Goal: Task Accomplishment & Management: Manage account settings

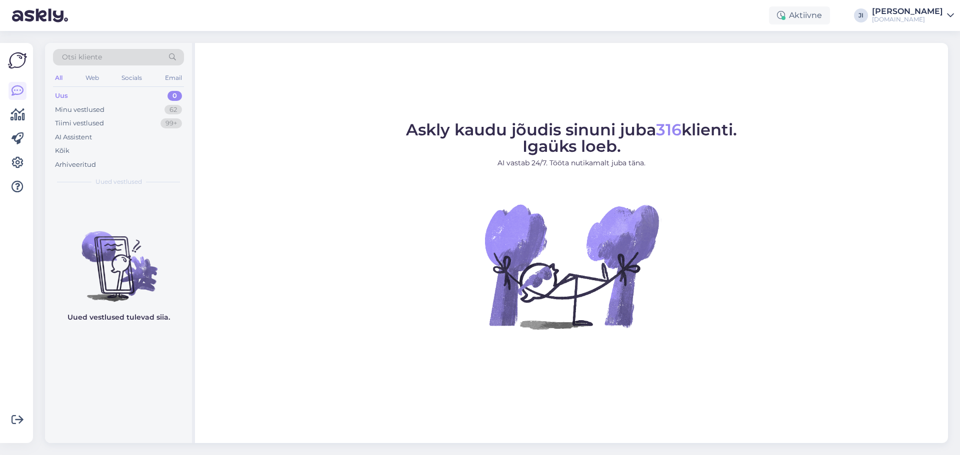
click at [939, 14] on div "Jane Šimko" at bounding box center [907, 11] width 71 height 8
click at [855, 90] on div "Logi välja" at bounding box center [865, 85] width 178 height 18
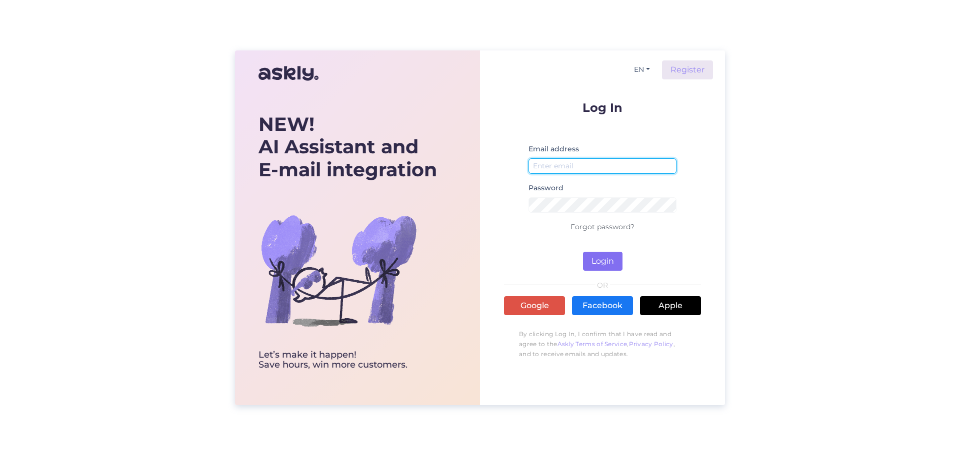
type input "[EMAIL_ADDRESS][DOMAIN_NAME]"
click at [610, 257] on button "Login" at bounding box center [602, 261] width 39 height 19
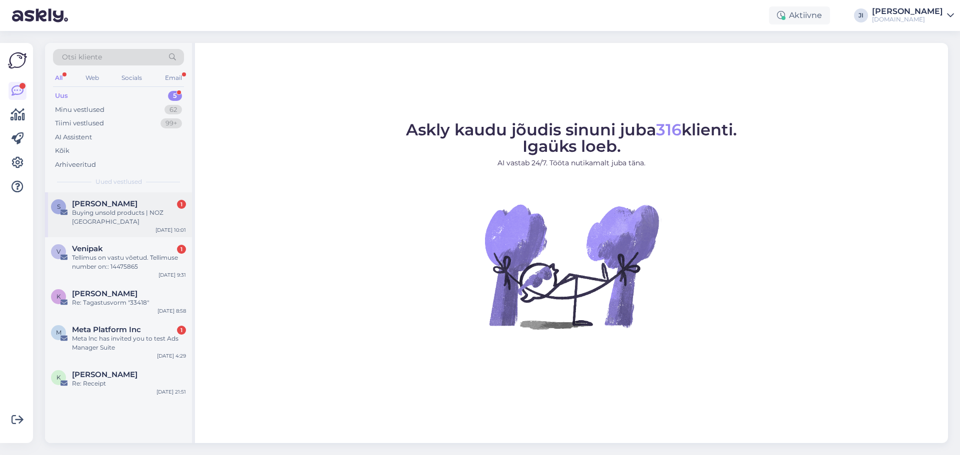
click at [120, 210] on div "Buying unsold products | NOZ [GEOGRAPHIC_DATA]" at bounding box center [129, 217] width 114 height 18
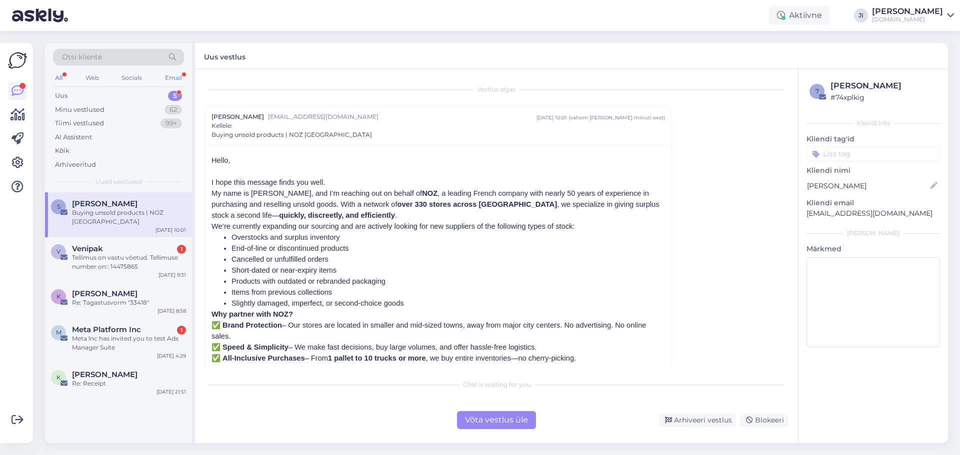
click at [514, 421] on div "Võta vestlus üle" at bounding box center [496, 420] width 79 height 18
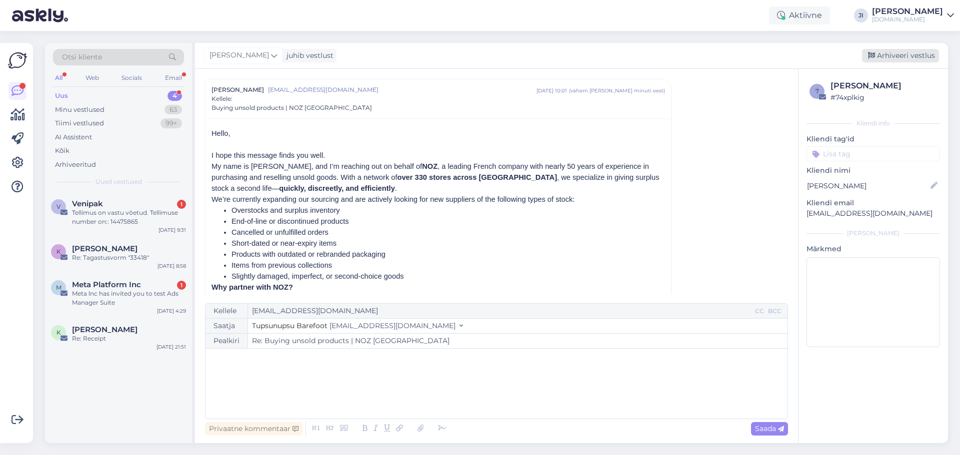
click at [909, 59] on div "Arhiveeri vestlus" at bounding box center [900, 55] width 77 height 13
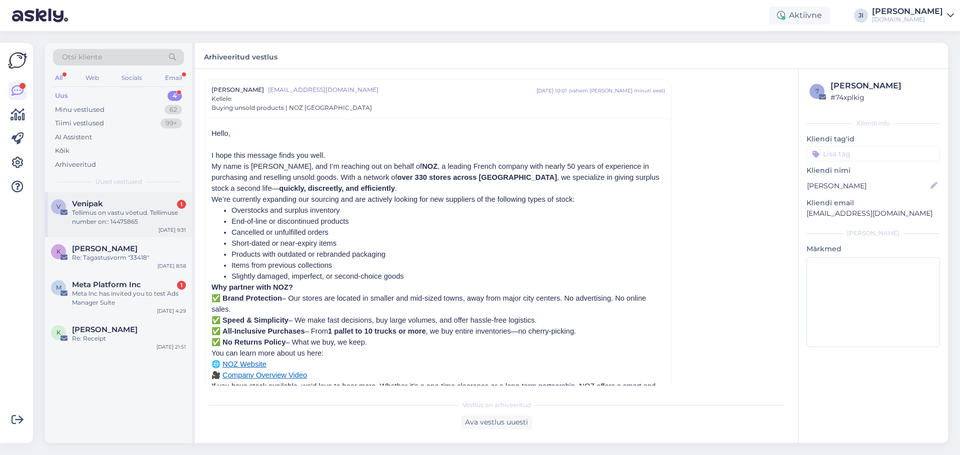
click at [142, 216] on div "Tellimus on vastu võetud. Tellimuse number on:: 14475865" at bounding box center [129, 217] width 114 height 18
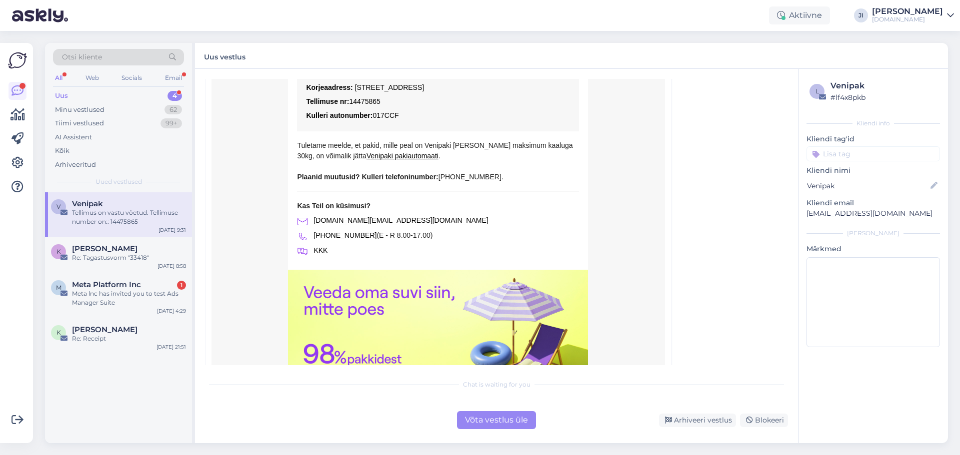
scroll to position [373, 0]
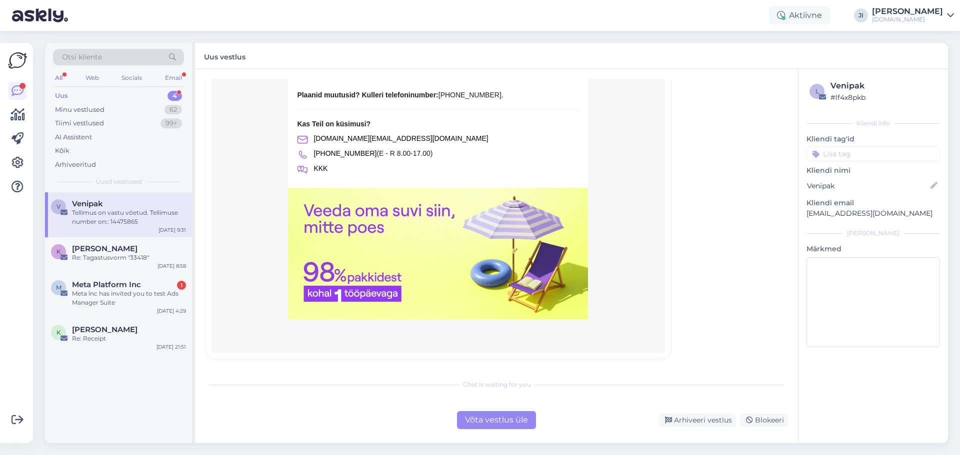
click at [505, 419] on div "Võta vestlus üle" at bounding box center [496, 420] width 79 height 18
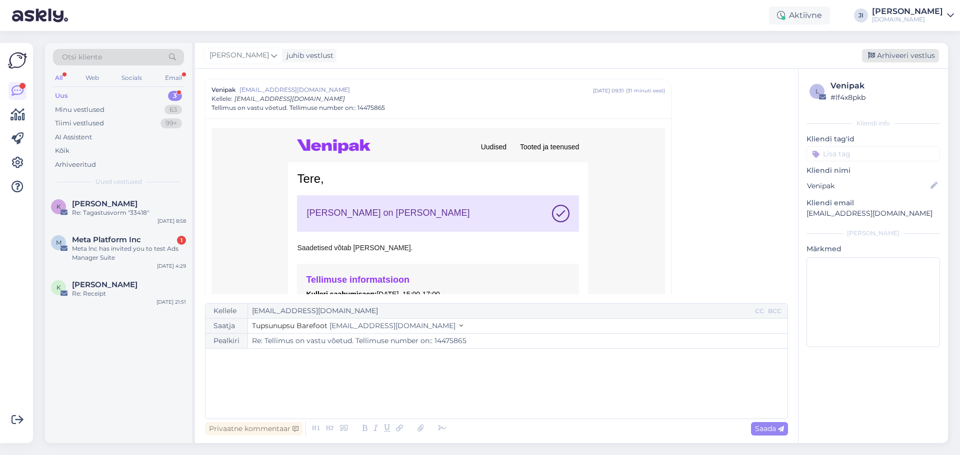
click at [881, 54] on div "Arhiveeri vestlus" at bounding box center [900, 55] width 77 height 13
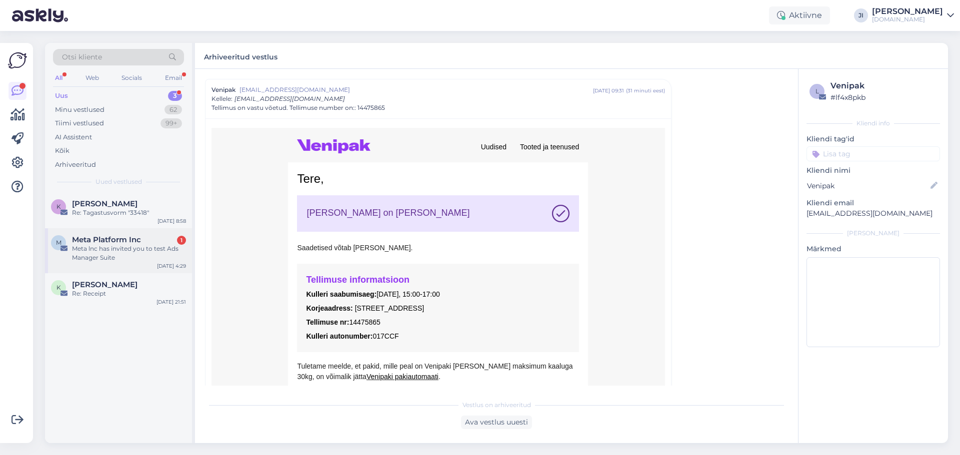
click at [139, 256] on div "Meta lnc has invited you to test Ads Manager Suite" at bounding box center [129, 253] width 114 height 18
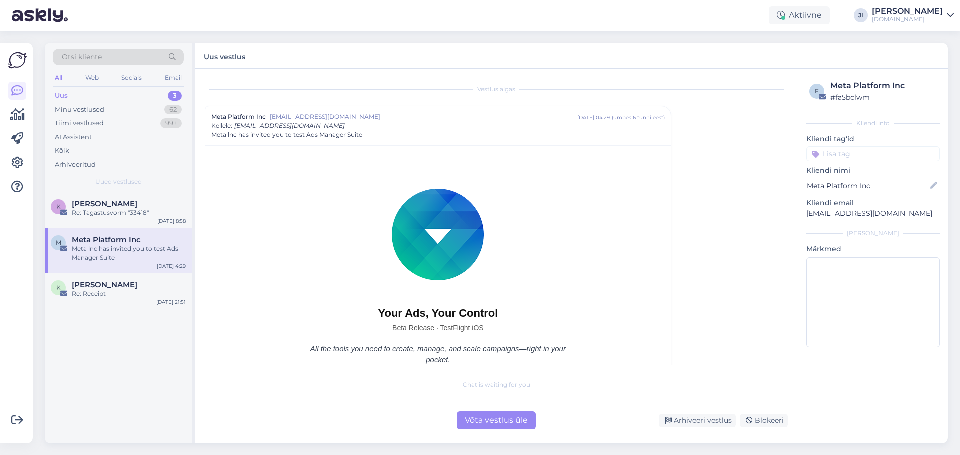
click at [508, 428] on div "Võta vestlus üle" at bounding box center [496, 420] width 79 height 18
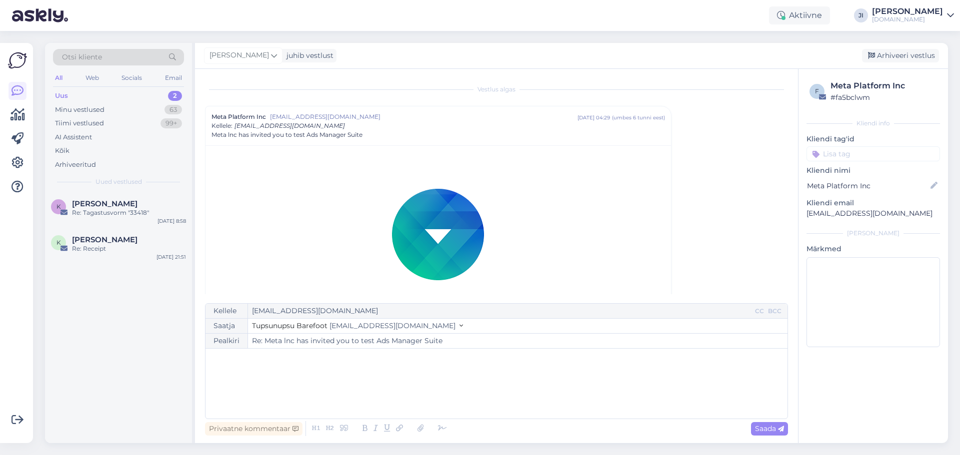
scroll to position [27, 0]
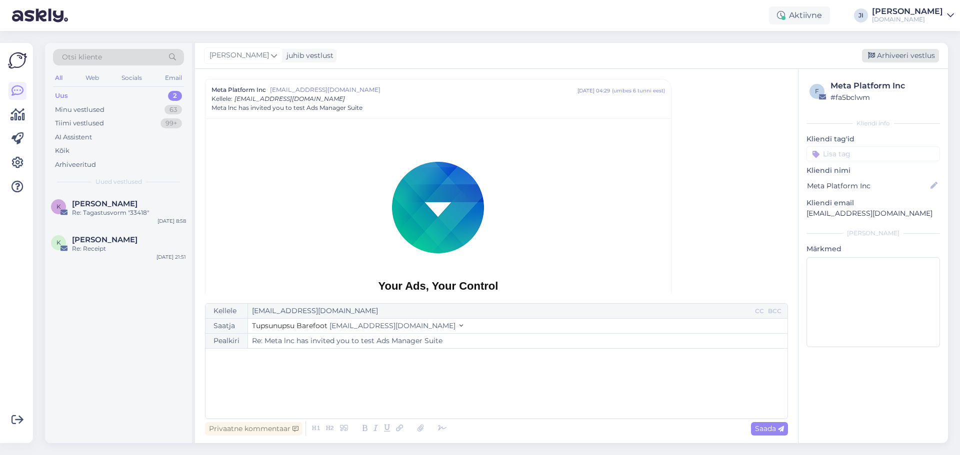
click at [885, 57] on div "Arhiveeri vestlus" at bounding box center [900, 55] width 77 height 13
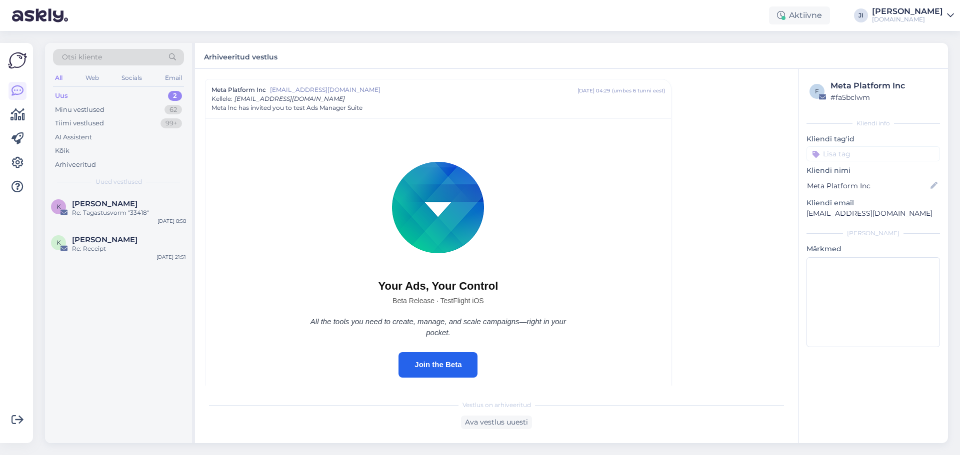
click at [158, 97] on div "Uus 2" at bounding box center [118, 96] width 131 height 14
